Goal: Register for event/course

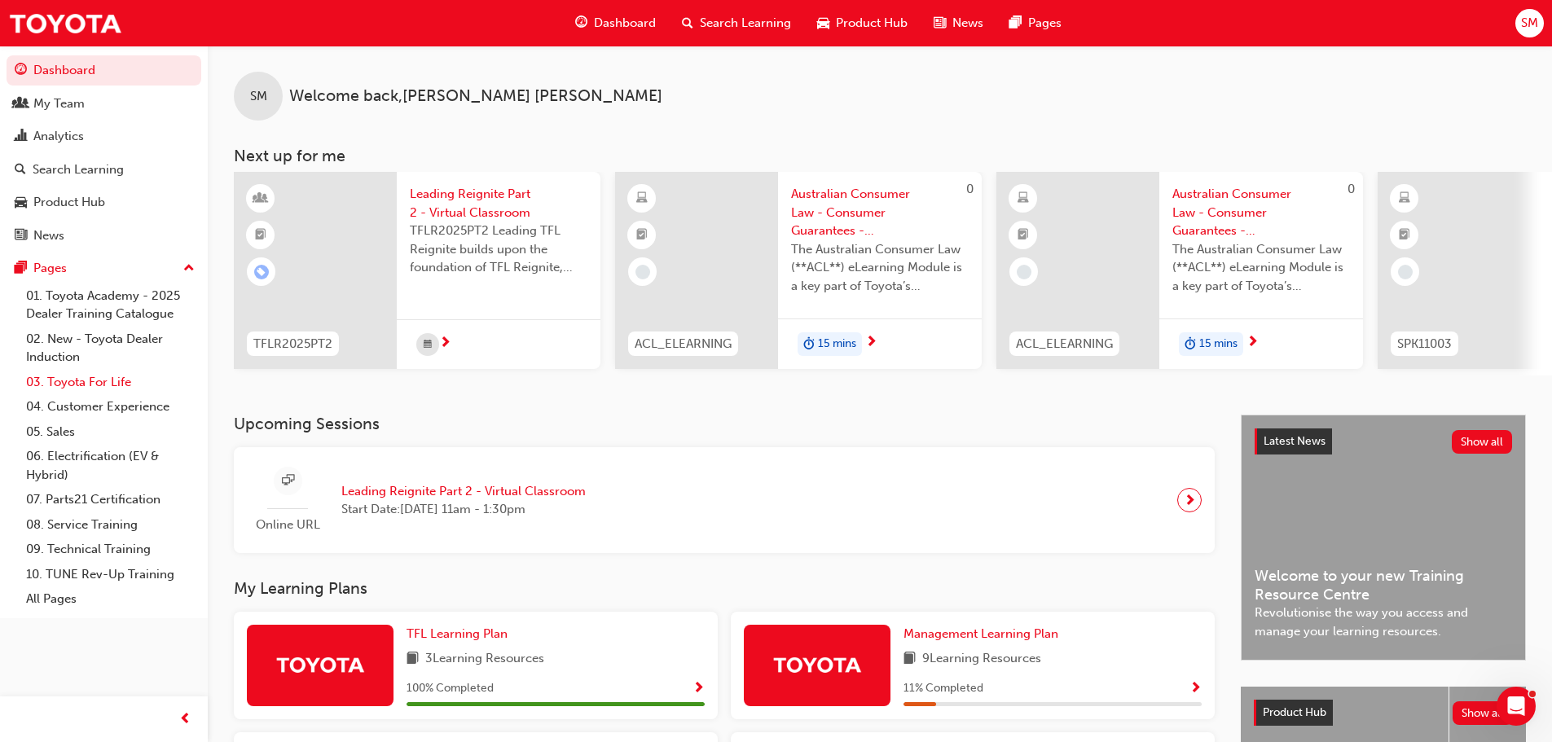
click at [56, 380] on link "03. Toyota For Life" at bounding box center [111, 382] width 182 height 25
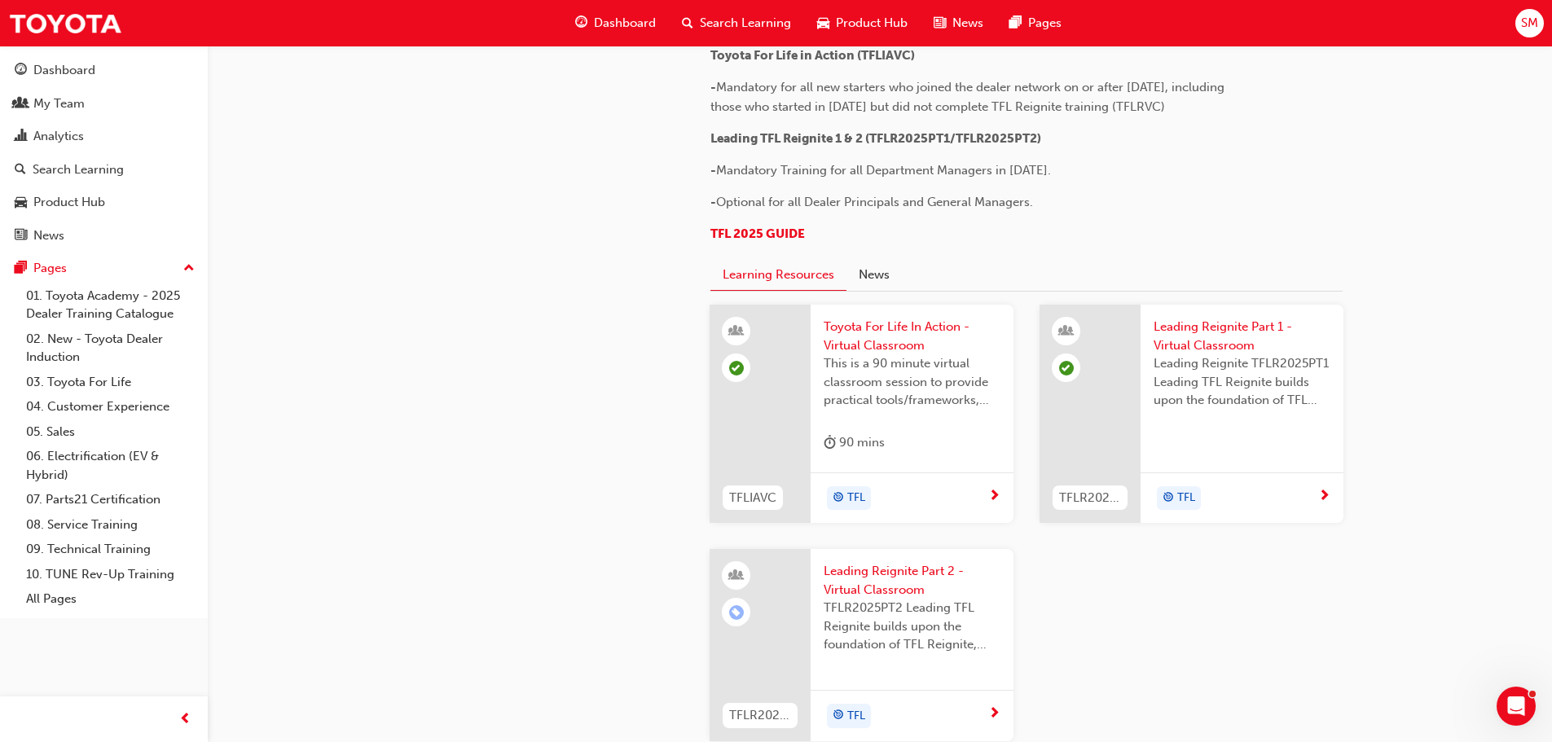
scroll to position [985, 0]
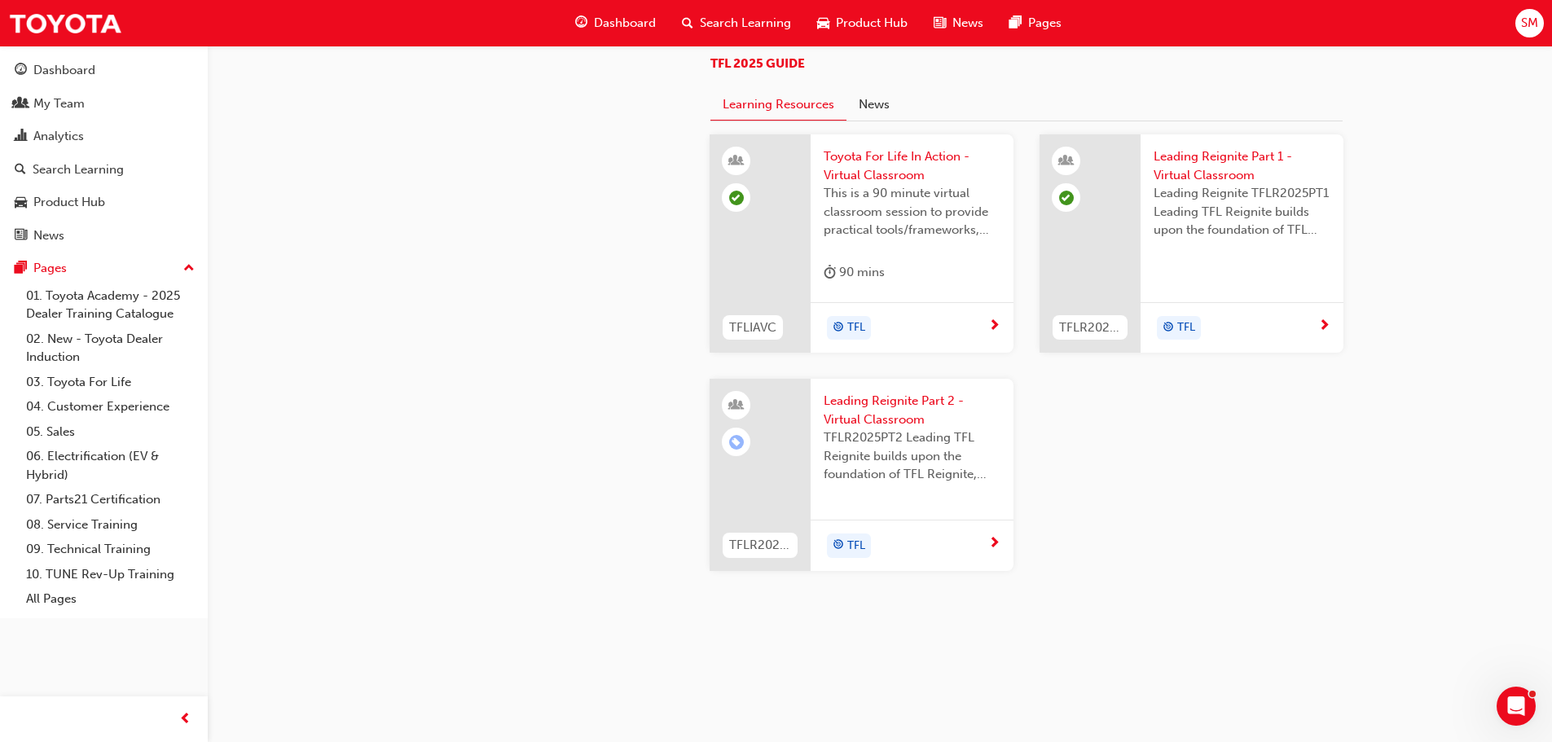
click at [864, 405] on span "Leading Reignite Part 2 - Virtual Classroom" at bounding box center [912, 410] width 177 height 37
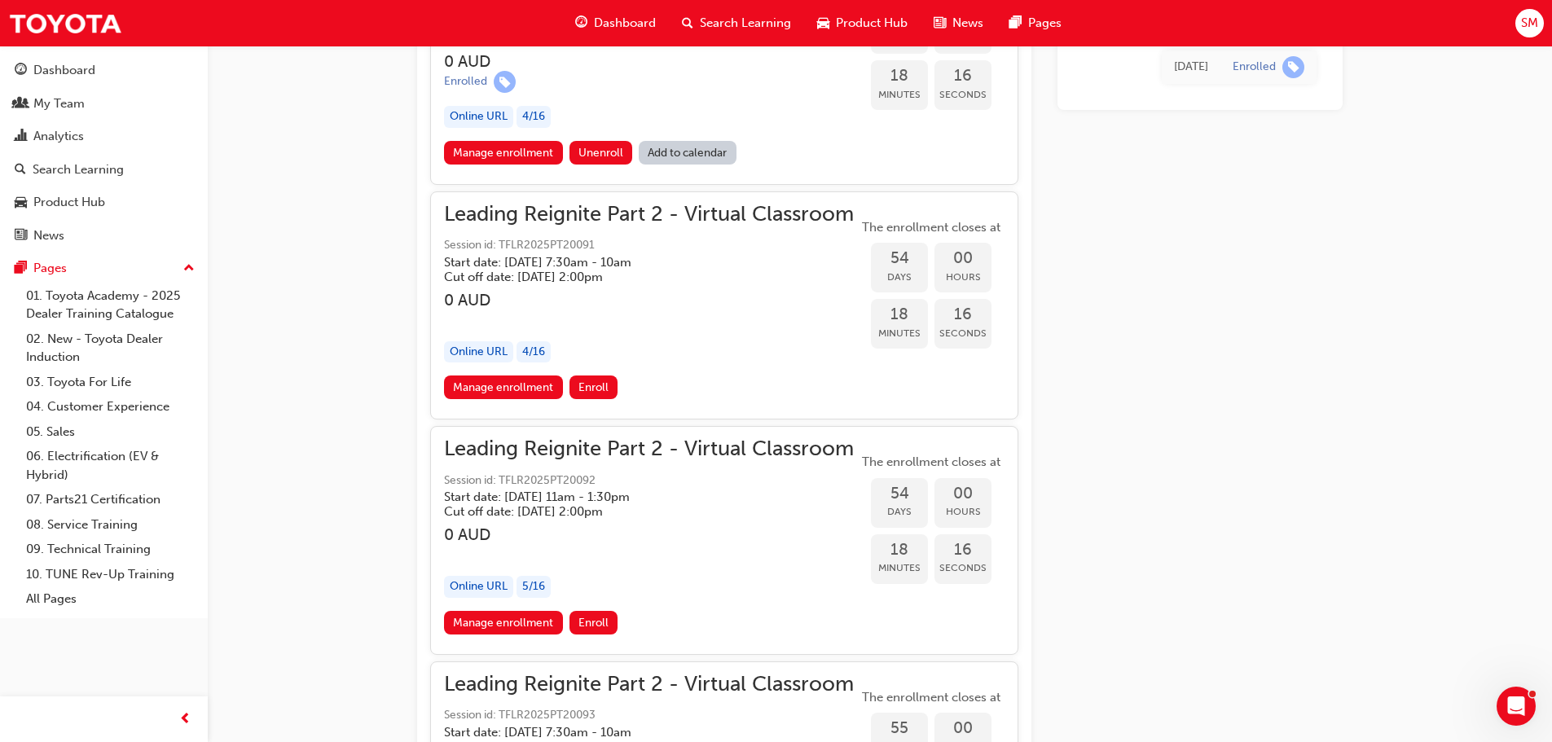
scroll to position [11958, 0]
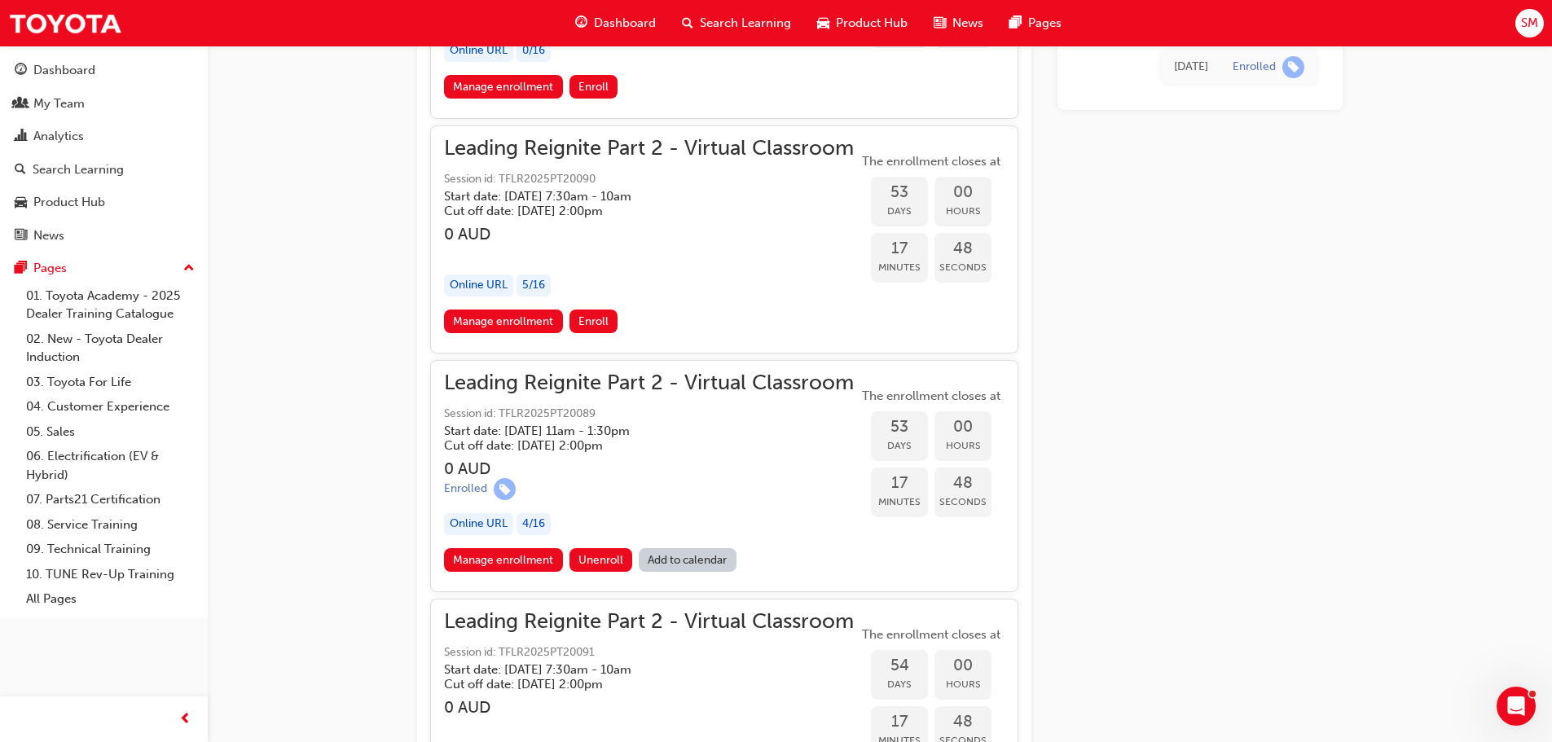
click at [571, 381] on span "Leading Reignite Part 2 - Virtual Classroom" at bounding box center [649, 383] width 410 height 19
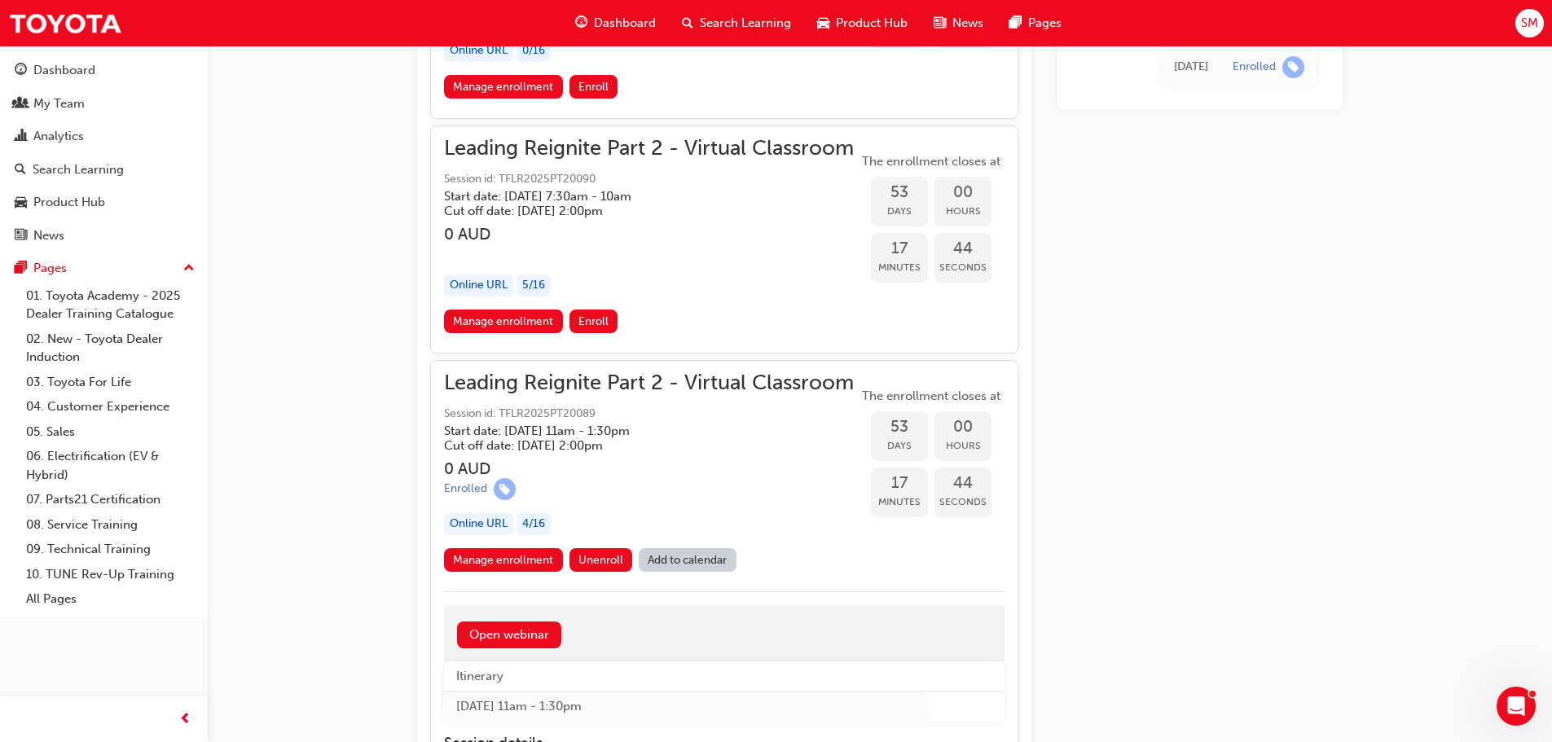
click at [571, 381] on span "Leading Reignite Part 2 - Virtual Classroom" at bounding box center [649, 383] width 410 height 19
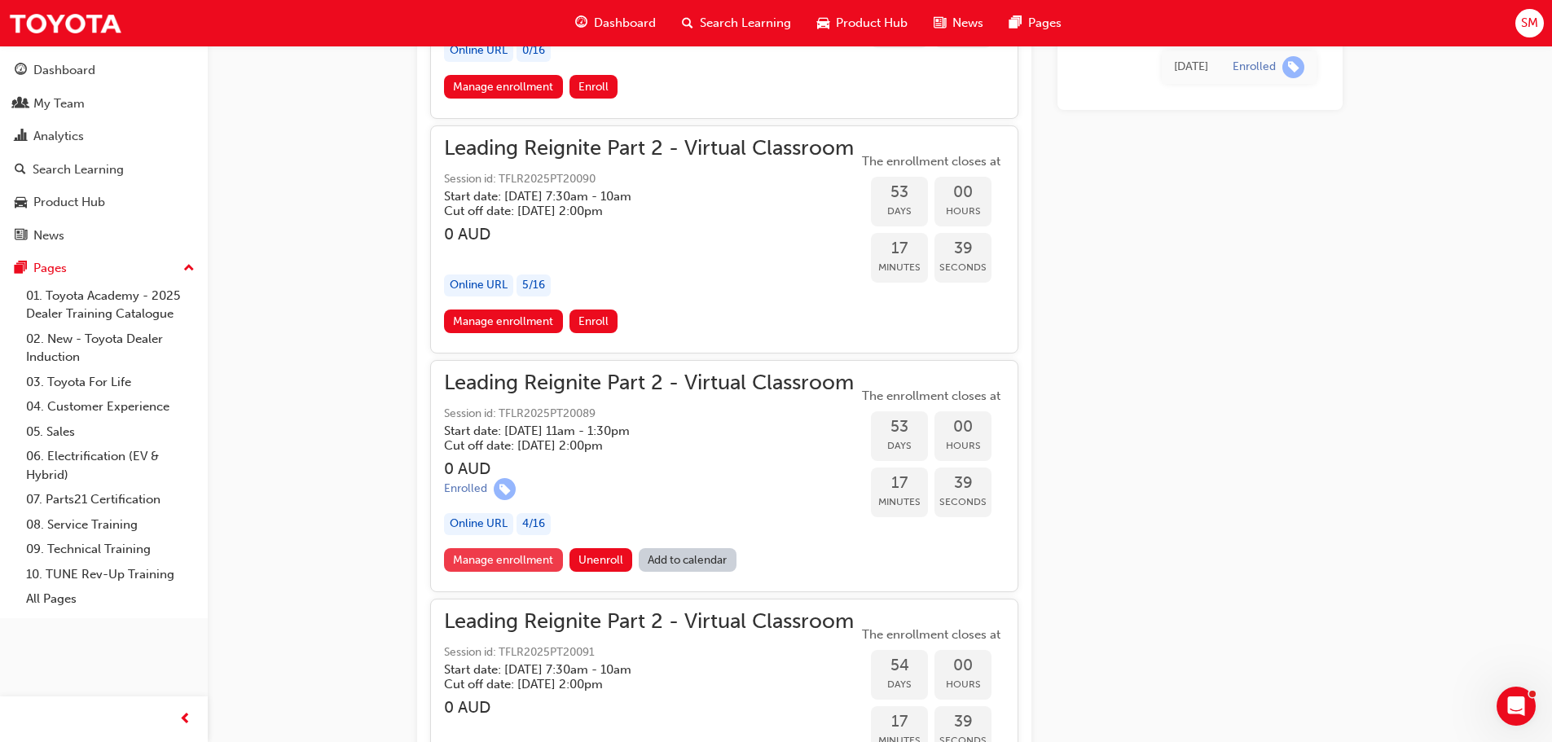
click at [503, 554] on link "Manage enrollment" at bounding box center [503, 560] width 119 height 24
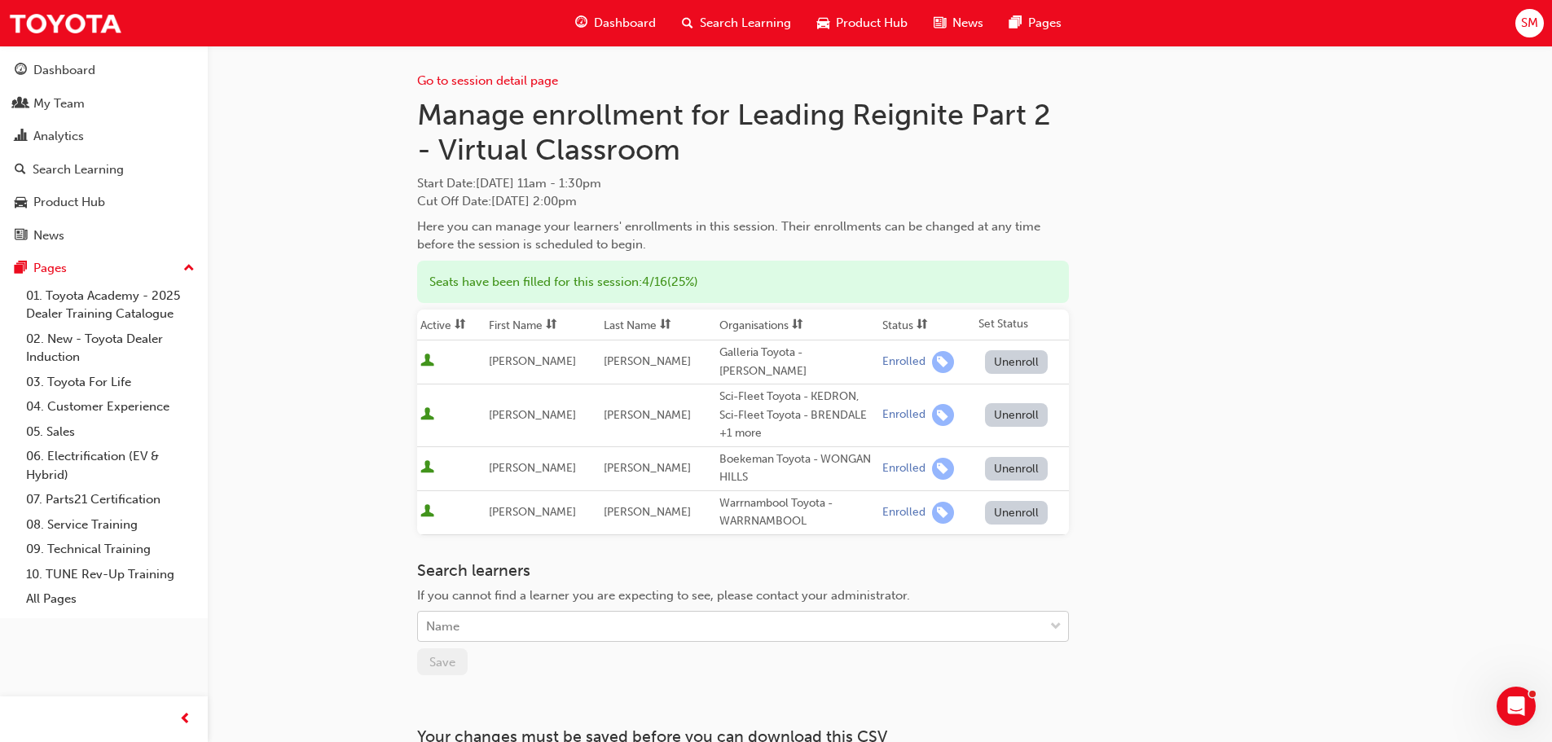
click at [458, 618] on div "Name" at bounding box center [442, 627] width 33 height 19
type input "[PERSON_NAME]"
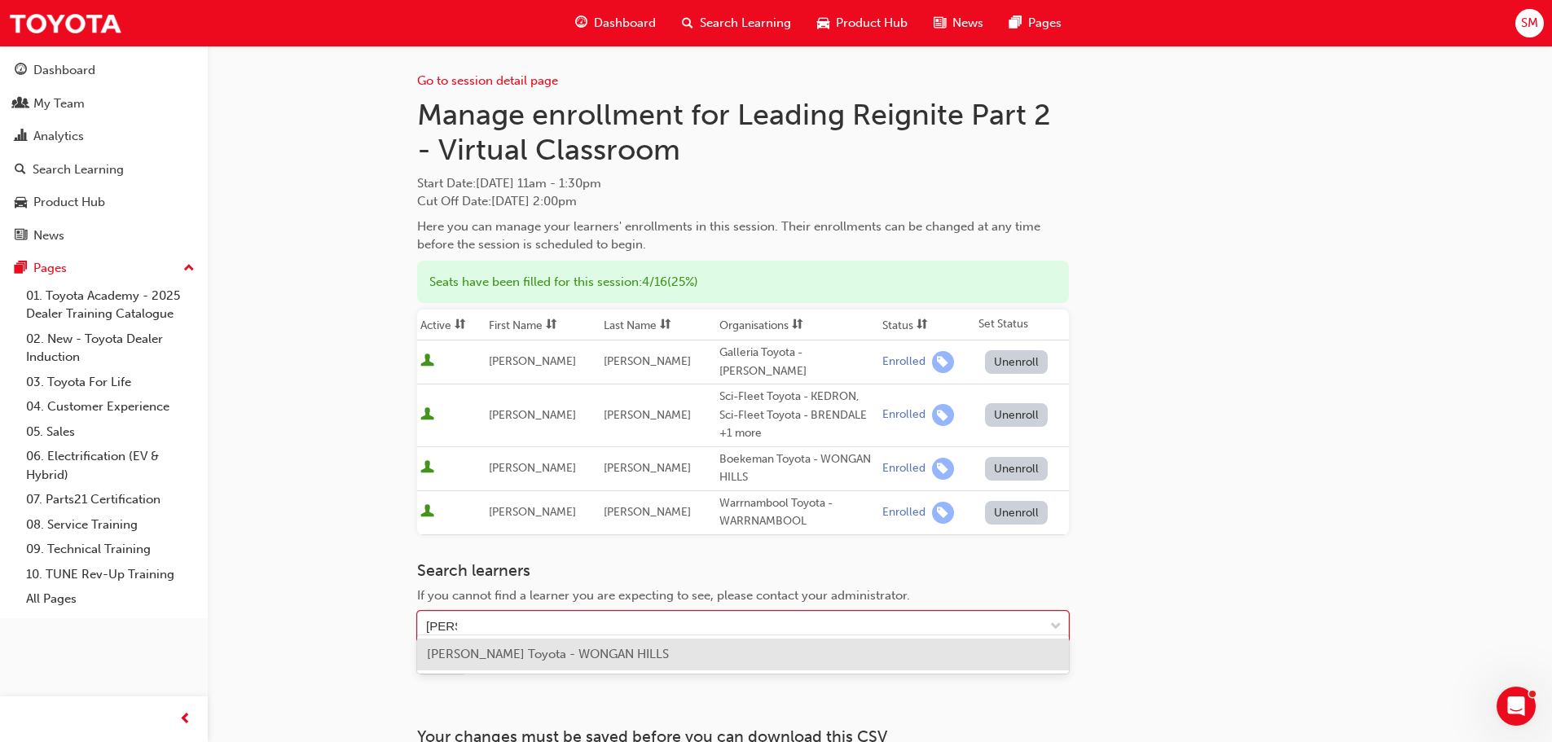
click at [539, 645] on div "[PERSON_NAME] Toyota - WONGAN HILLS" at bounding box center [743, 655] width 652 height 32
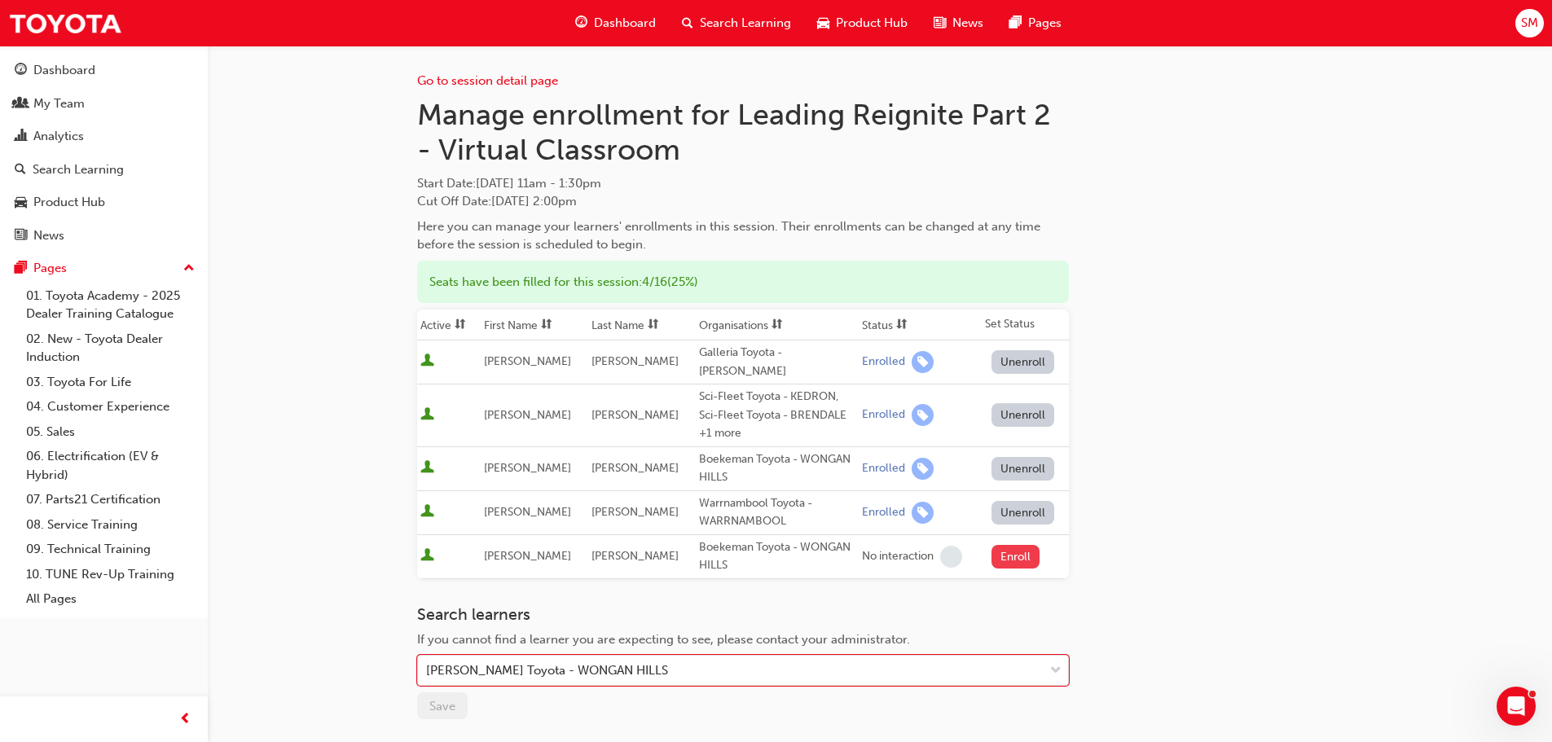
click at [1001, 545] on button "Enroll" at bounding box center [1016, 557] width 49 height 24
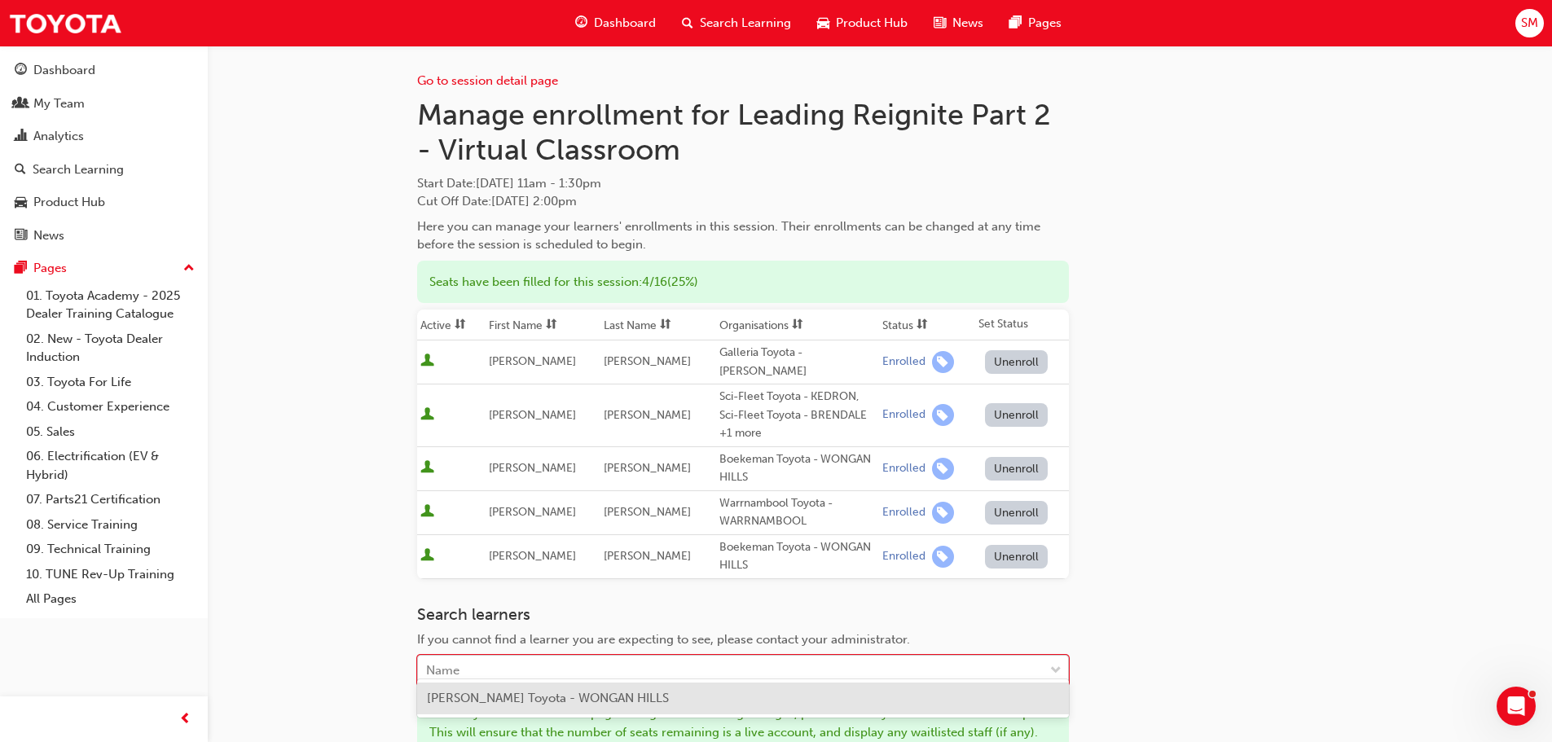
click at [493, 657] on div "Name" at bounding box center [731, 671] width 626 height 29
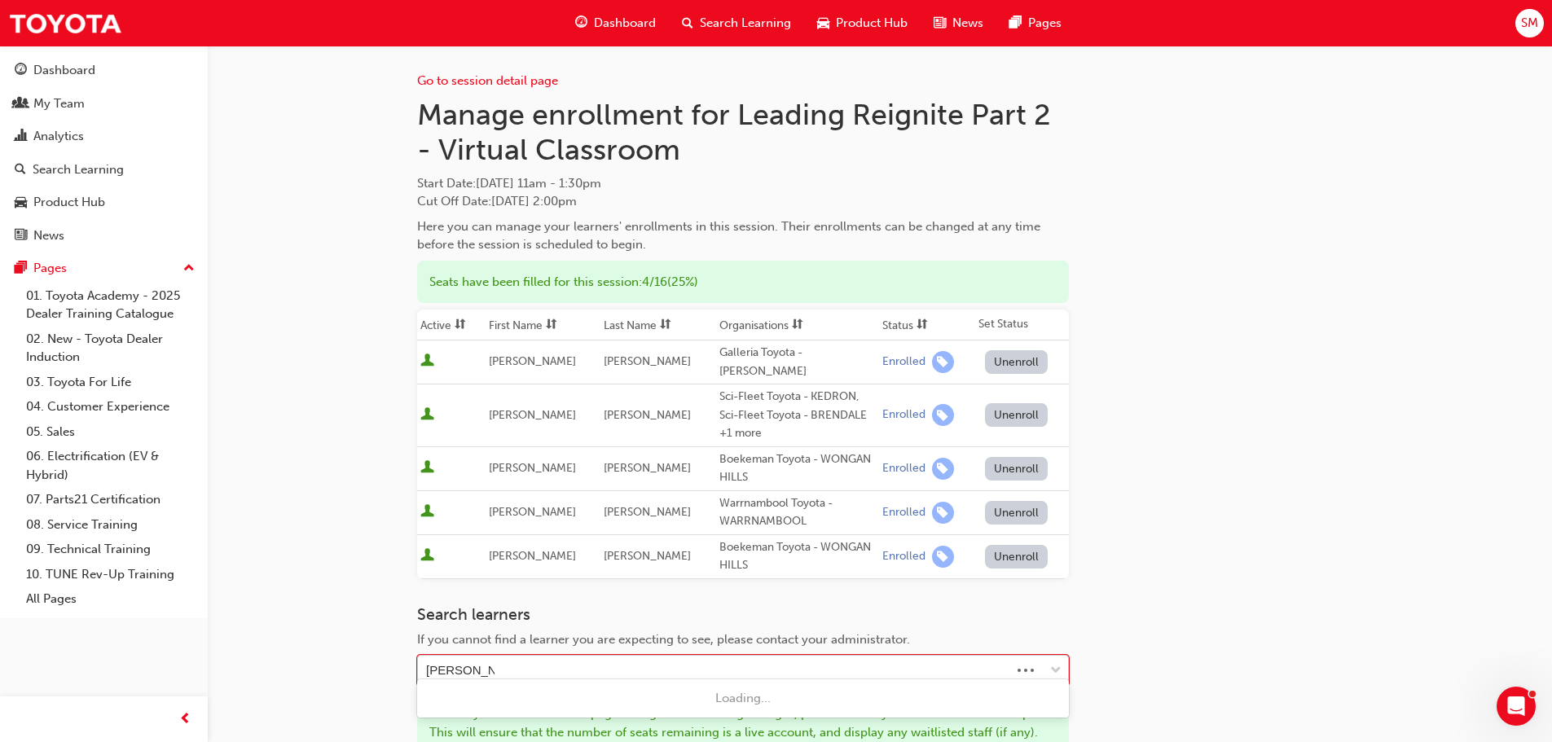
type input "[PERSON_NAME]"
click at [532, 659] on div "[PERSON_NAME]" at bounding box center [731, 671] width 626 height 29
type input "ste"
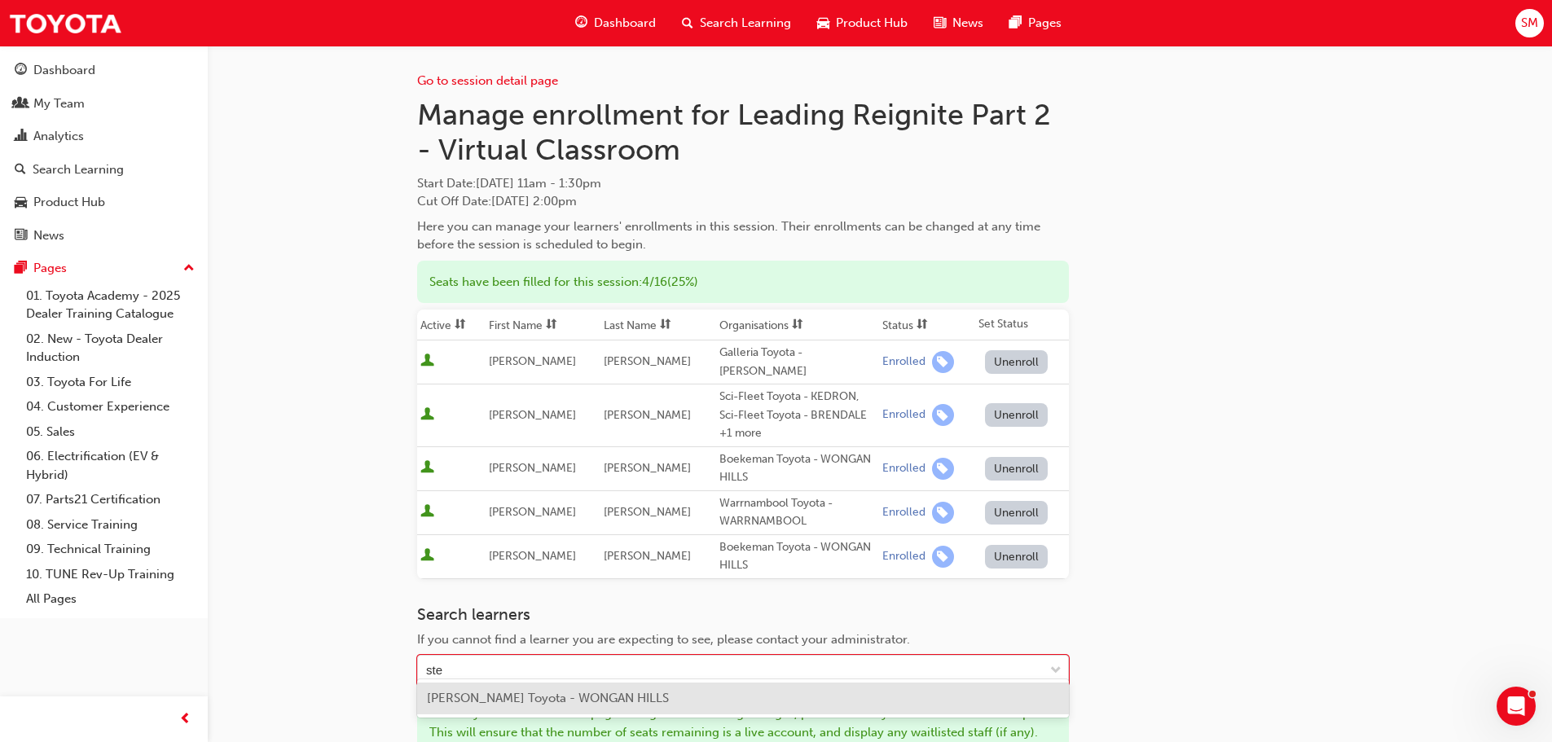
click at [533, 700] on span "[PERSON_NAME] Toyota - WONGAN HILLS" at bounding box center [548, 698] width 242 height 15
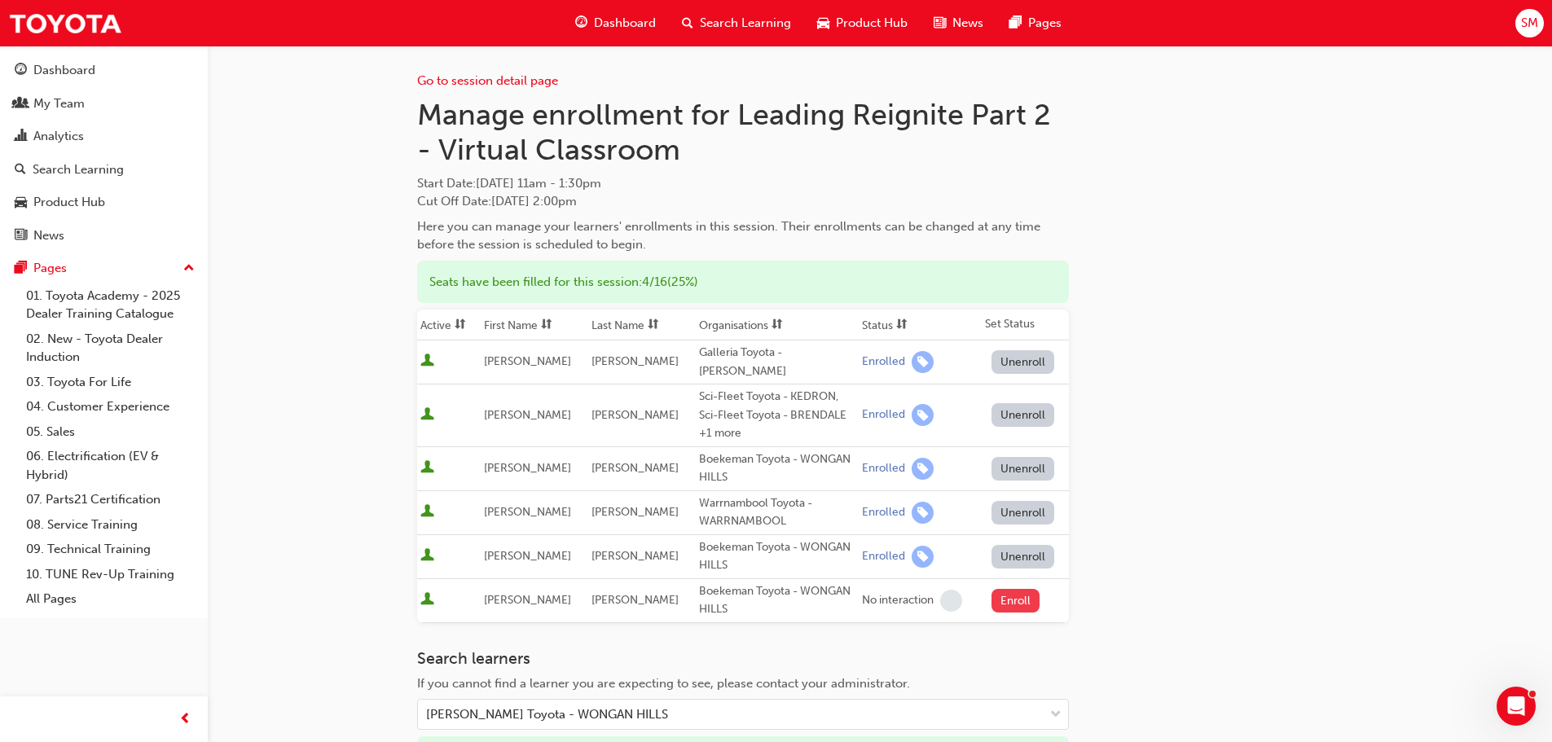
click at [1013, 589] on button "Enroll" at bounding box center [1016, 601] width 49 height 24
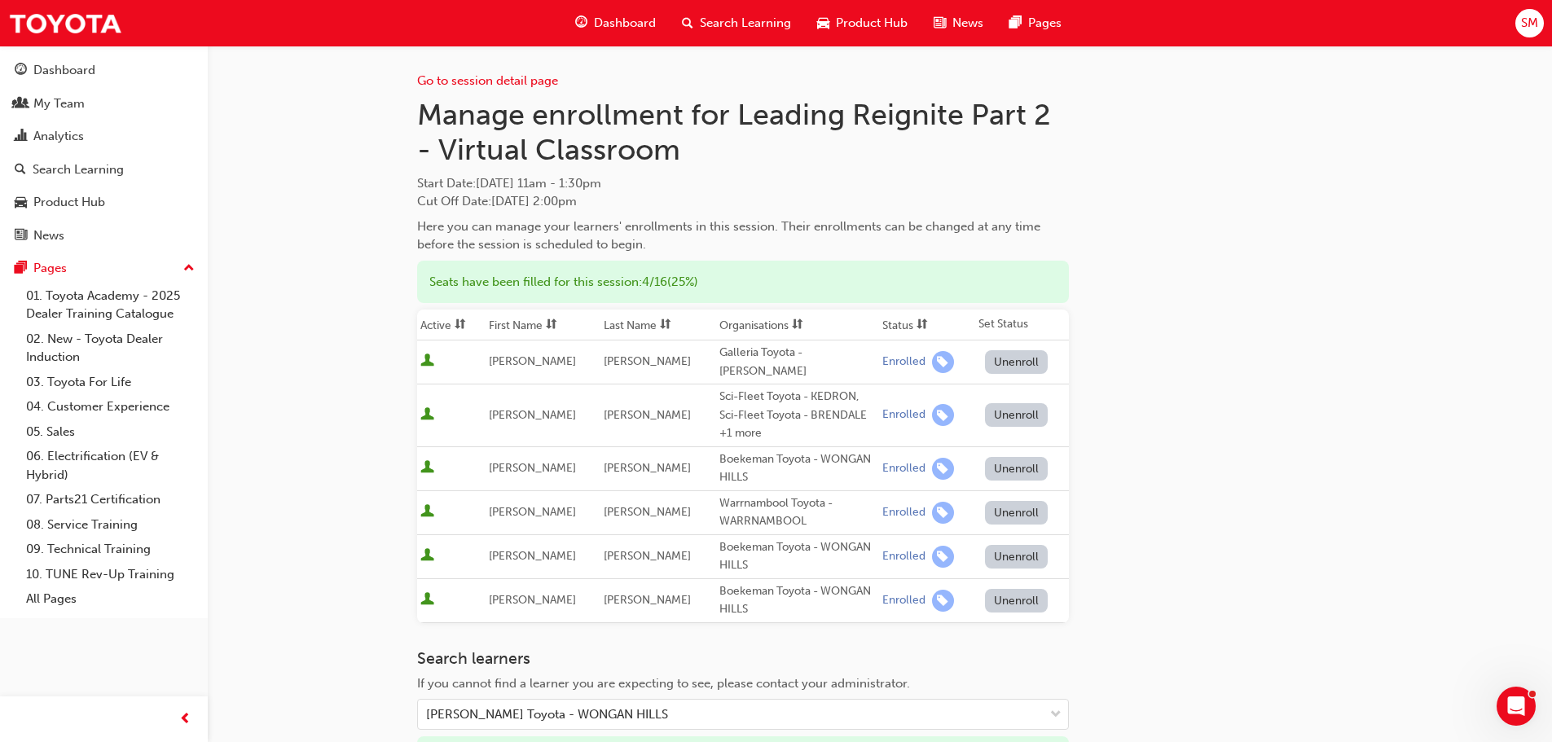
click at [1263, 484] on div "Go to session detail page Manage enrollment for Leading Reignite Part 2 - Virtu…" at bounding box center [880, 502] width 926 height 912
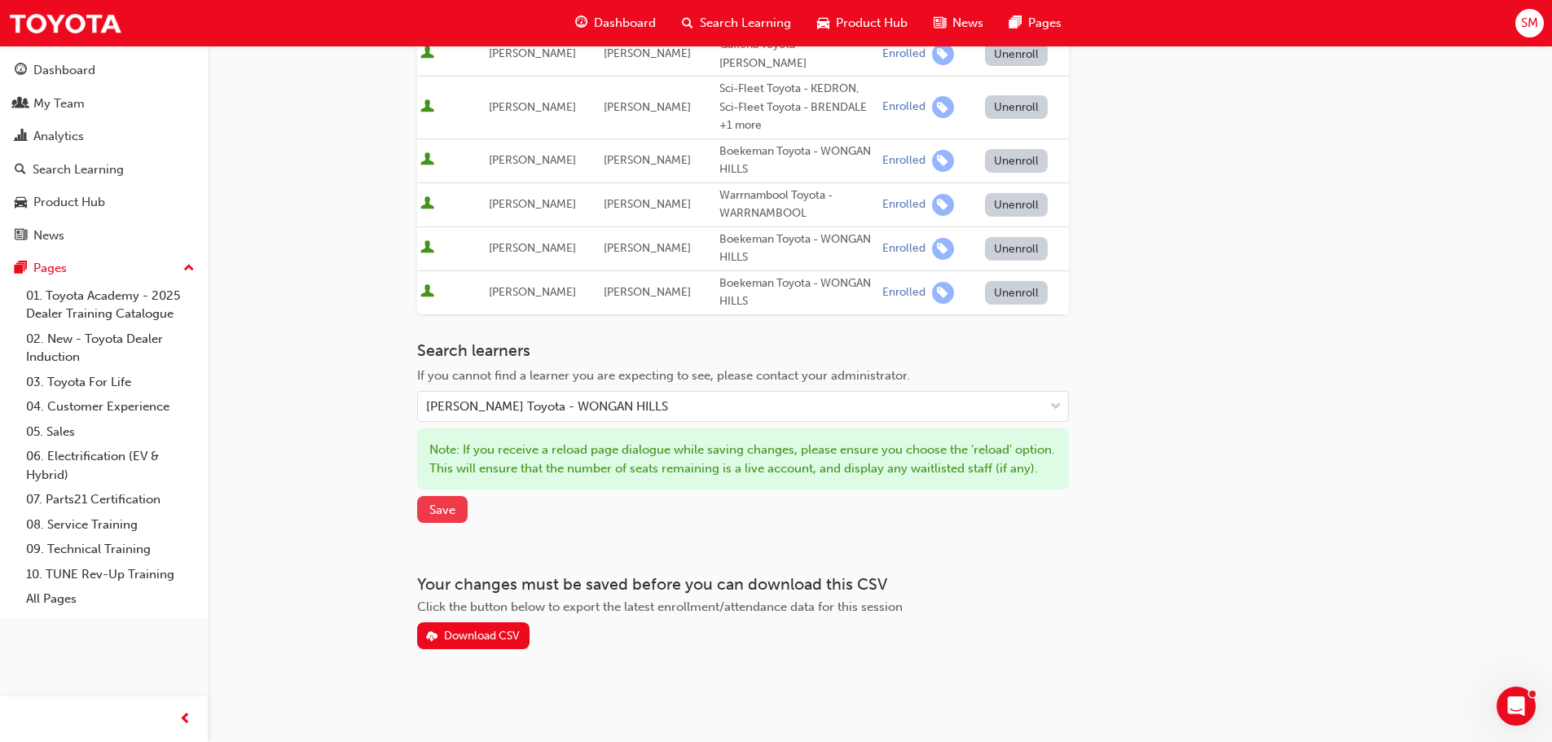
click at [446, 510] on span "Save" at bounding box center [442, 510] width 26 height 15
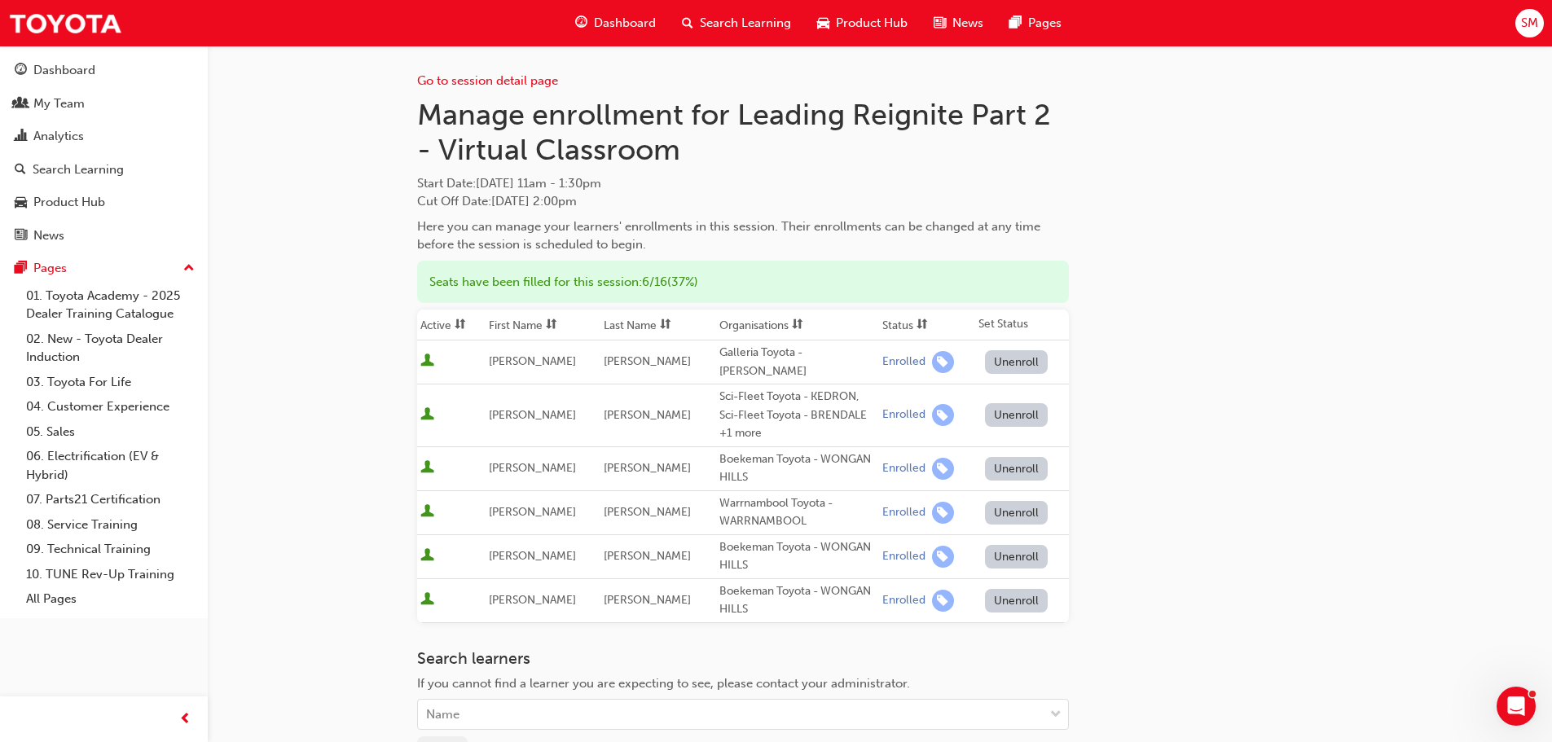
scroll to position [227, 0]
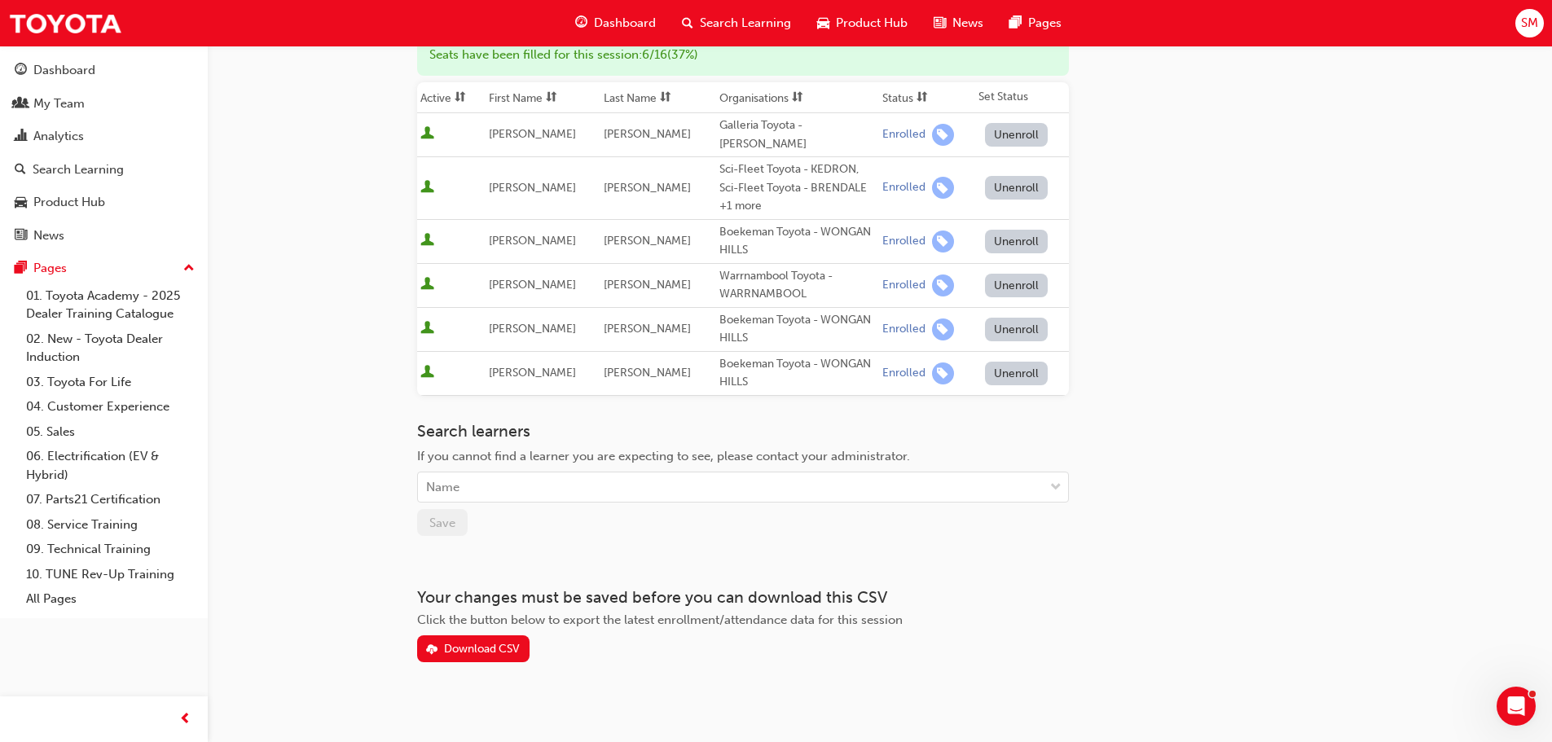
click at [485, 650] on div "Go to session detail page Manage enrollment for Leading Reignite Part 2 - Virtu…" at bounding box center [880, 266] width 978 height 896
click at [486, 642] on div "Download CSV" at bounding box center [482, 649] width 76 height 14
